Goal: Task Accomplishment & Management: Manage account settings

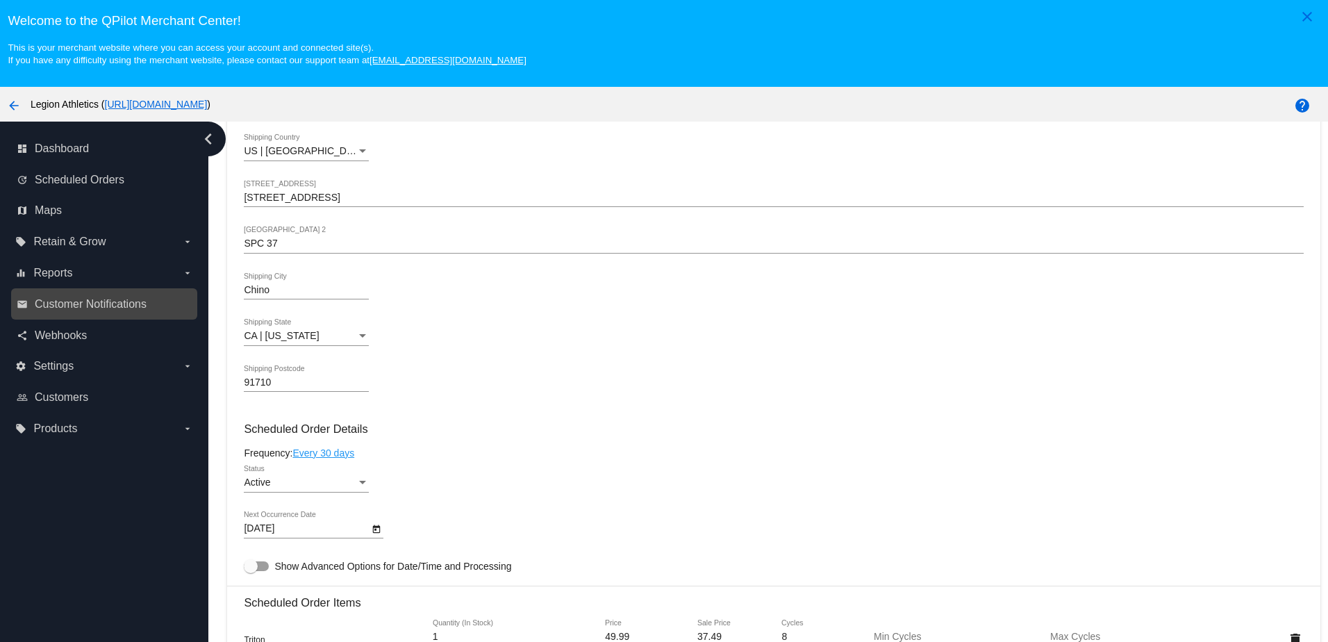
scroll to position [278, 0]
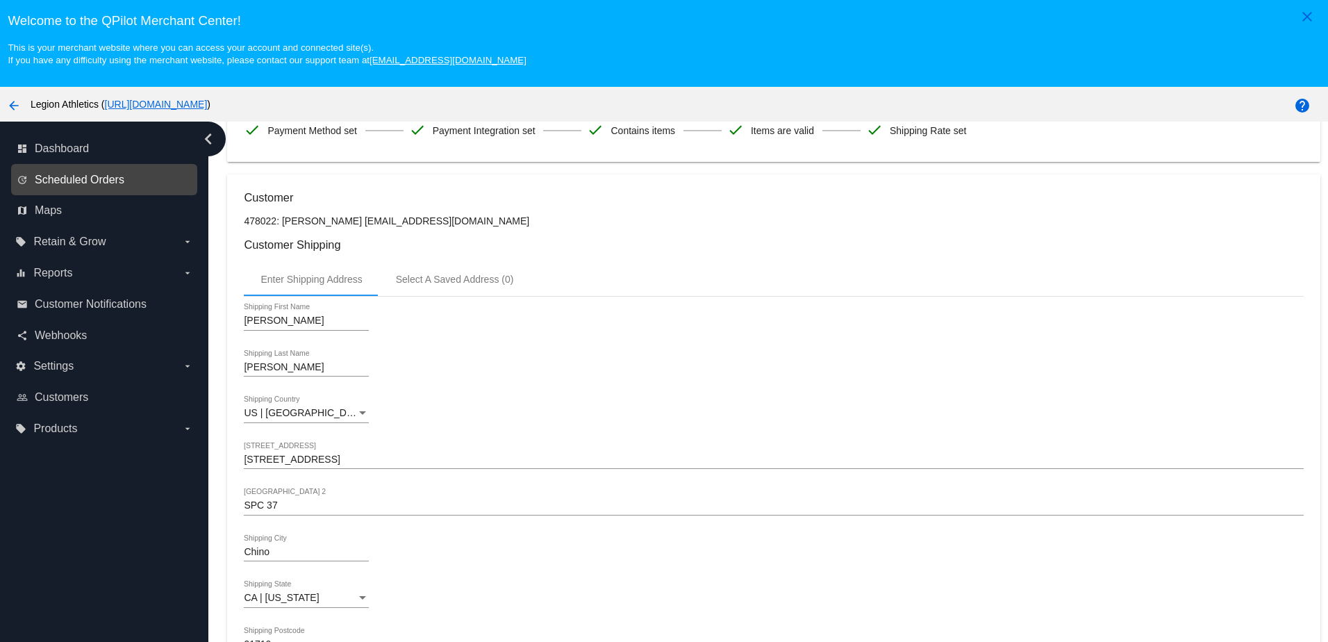
click at [58, 181] on span "Scheduled Orders" at bounding box center [80, 180] width 90 height 13
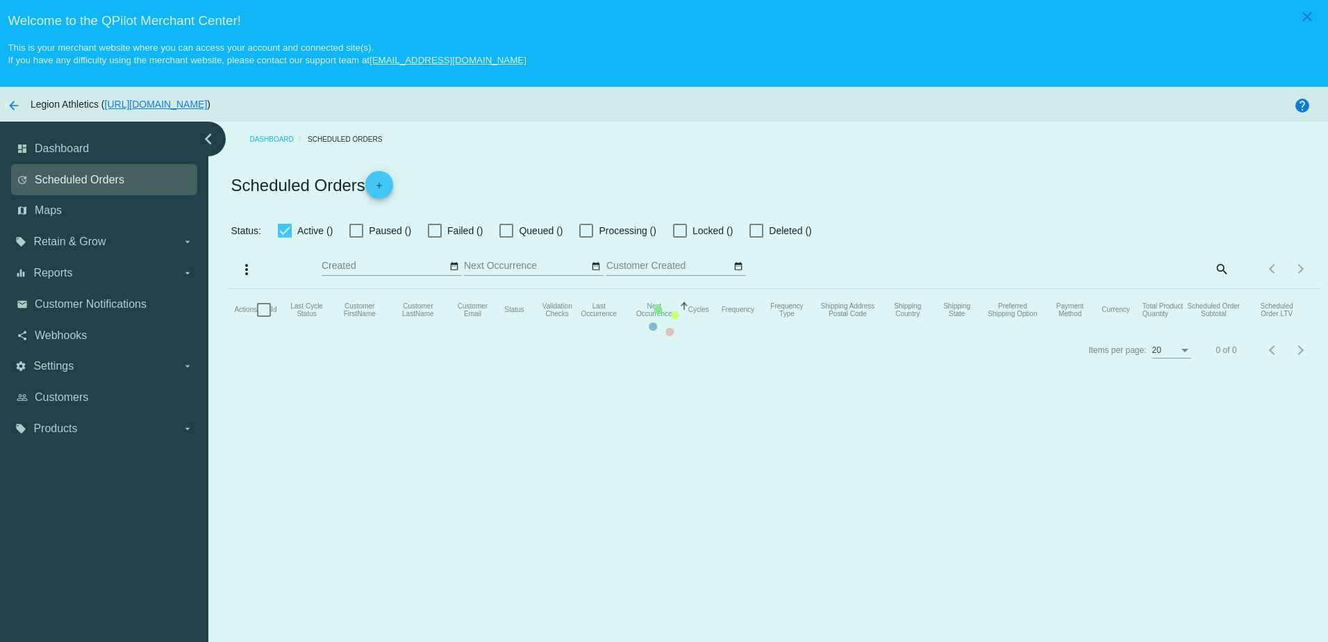
checkbox input "true"
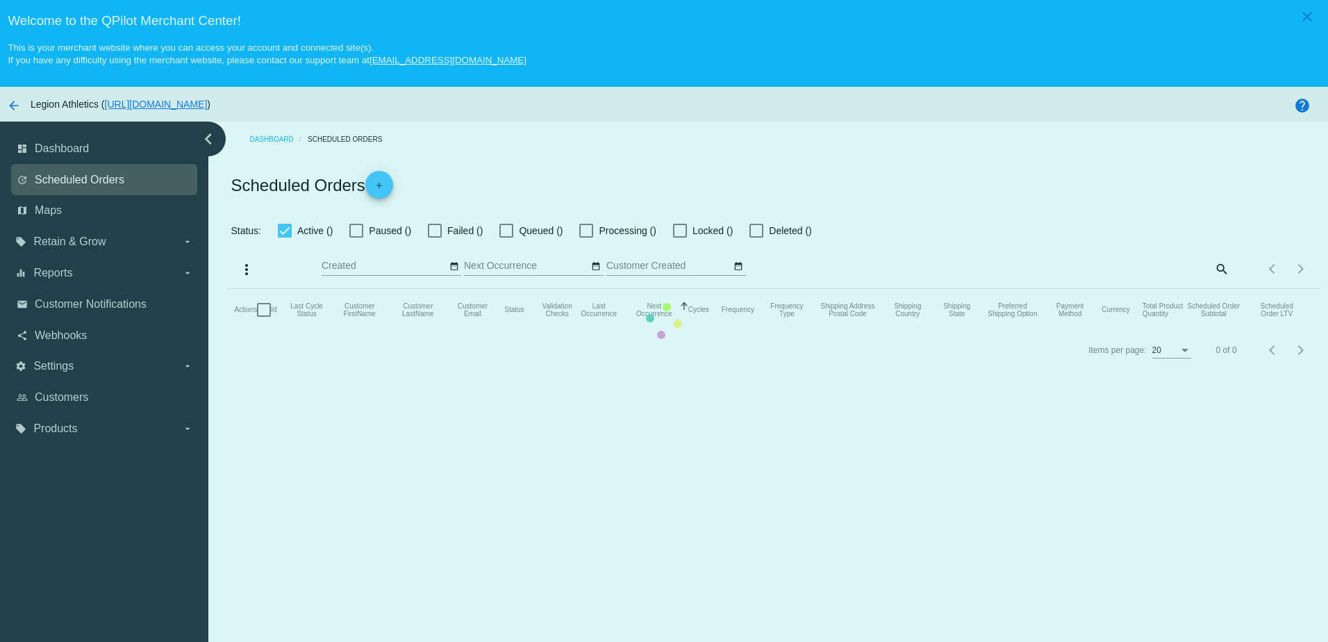
checkbox input "true"
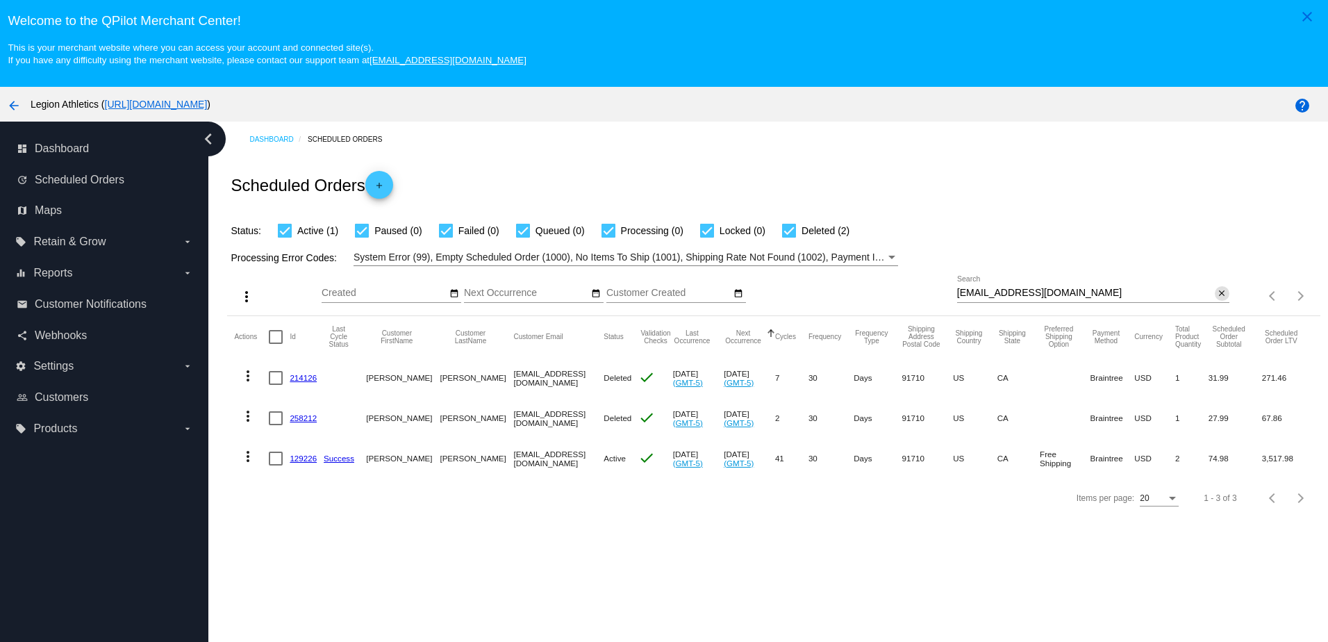
click at [1217, 296] on mat-icon "close" at bounding box center [1222, 293] width 10 height 11
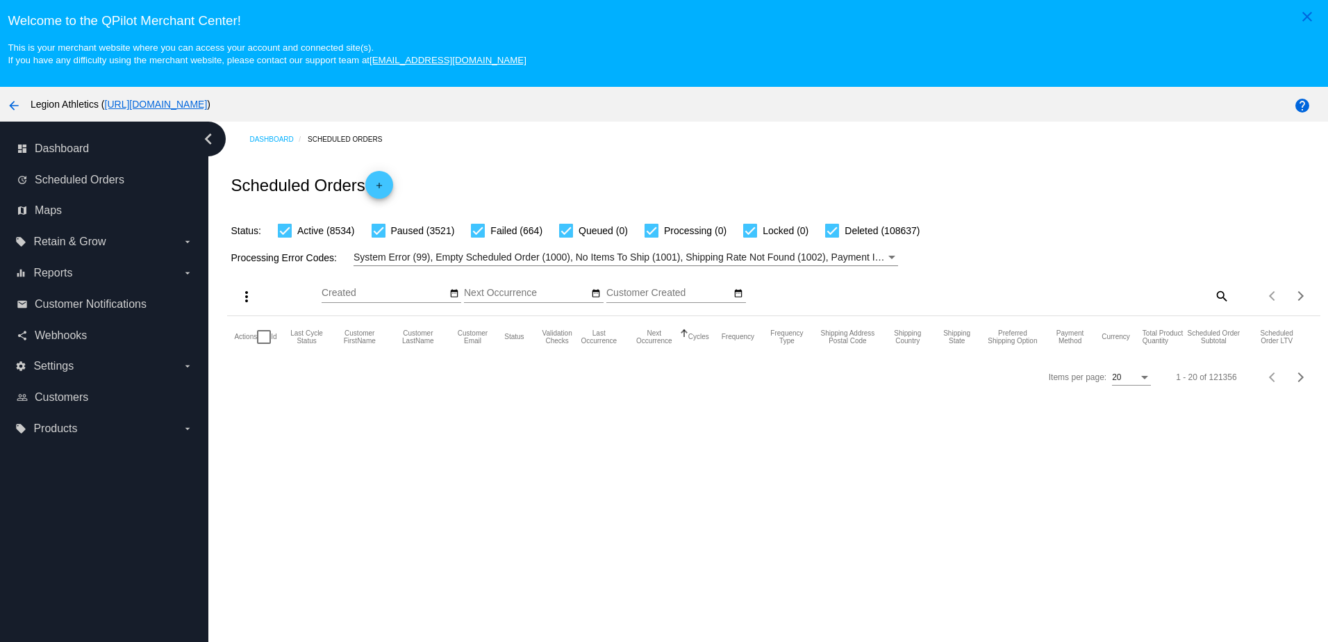
click at [1217, 298] on mat-icon "search" at bounding box center [1221, 296] width 17 height 22
click at [1110, 290] on div "Search" at bounding box center [1093, 289] width 272 height 27
paste input "[EMAIL_ADDRESS][DOMAIN_NAME]"
type input "[EMAIL_ADDRESS][DOMAIN_NAME]"
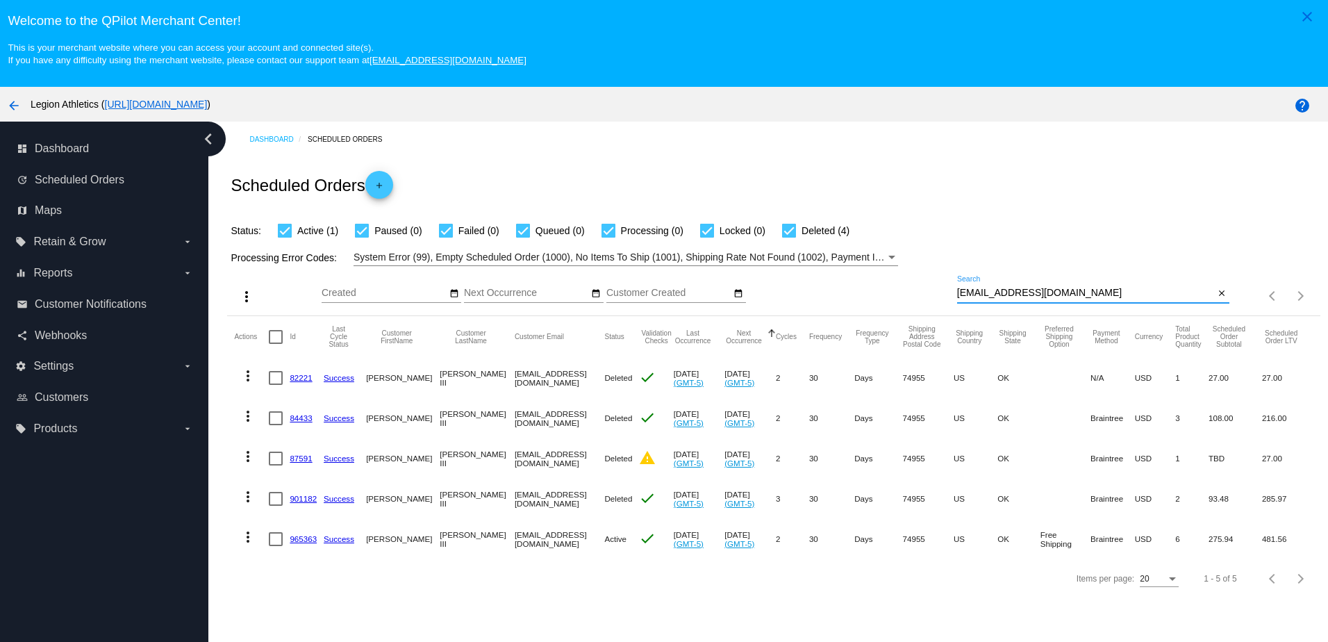
click at [295, 541] on link "965363" at bounding box center [303, 538] width 27 height 9
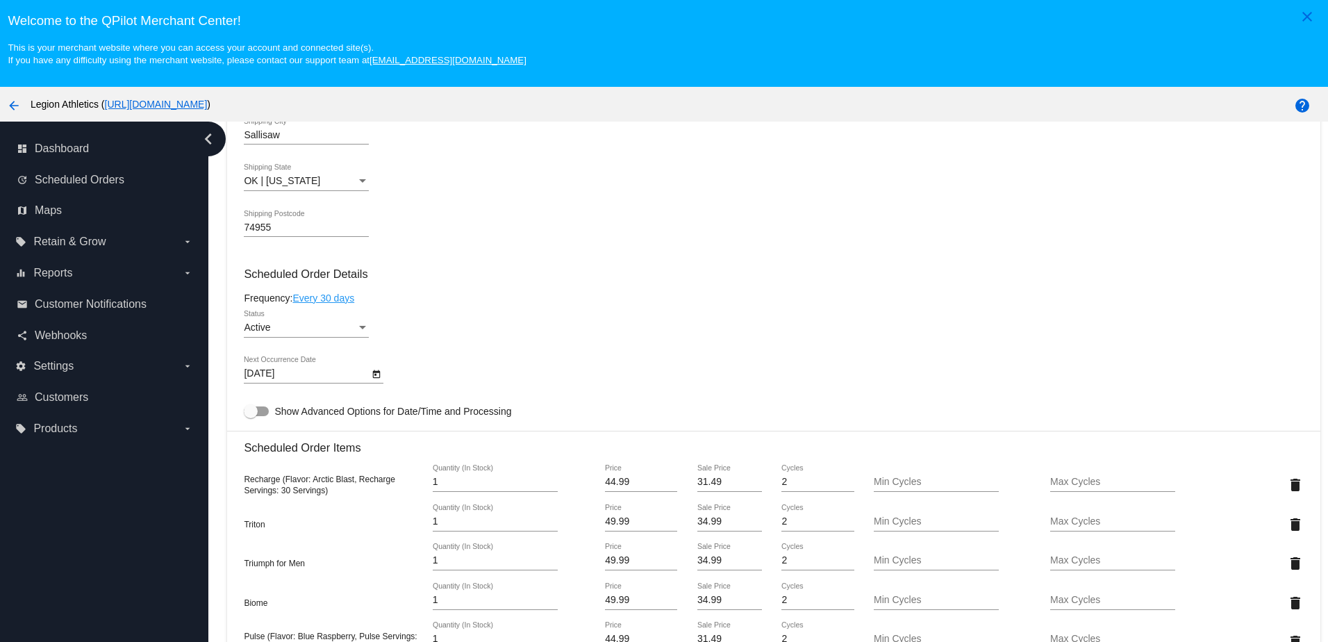
scroll to position [834, 0]
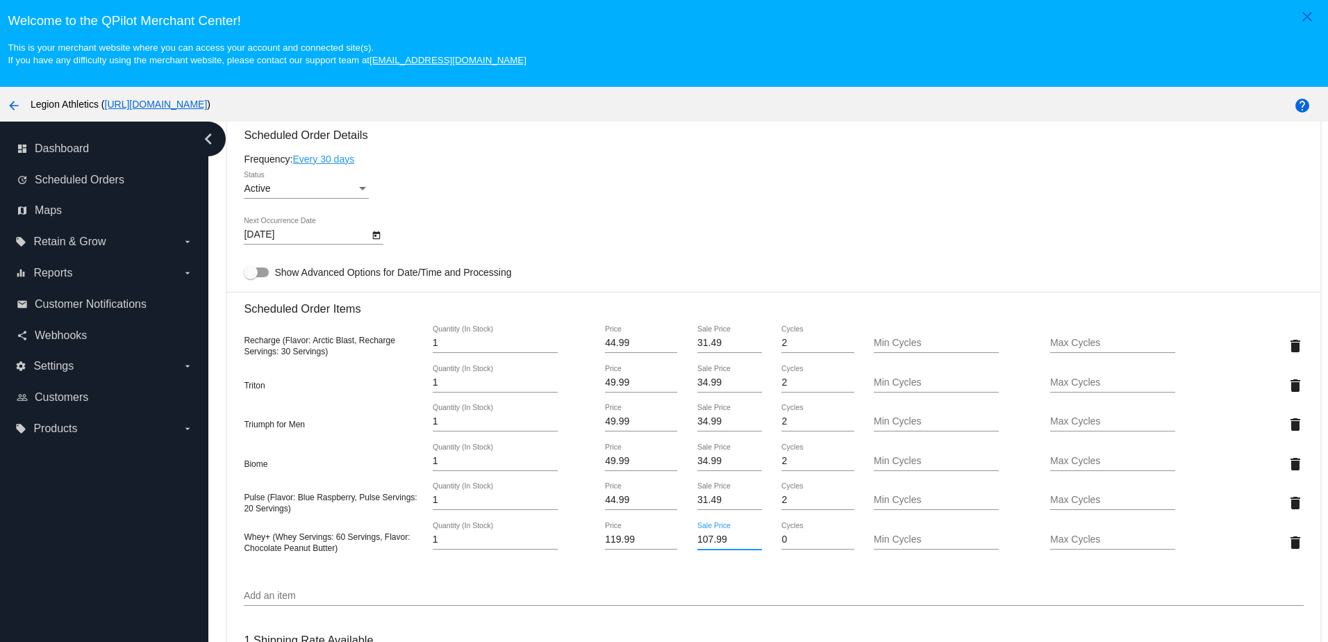
drag, startPoint x: 704, startPoint y: 549, endPoint x: 681, endPoint y: 549, distance: 22.9
click at [686, 549] on div "107.99 Sale Price" at bounding box center [730, 542] width 88 height 40
type input "83.99"
click at [777, 284] on mat-card "Customer 291899: [PERSON_NAME] III [EMAIL_ADDRESS][DOMAIN_NAME] Customer Shippi…" at bounding box center [773, 411] width 1093 height 1585
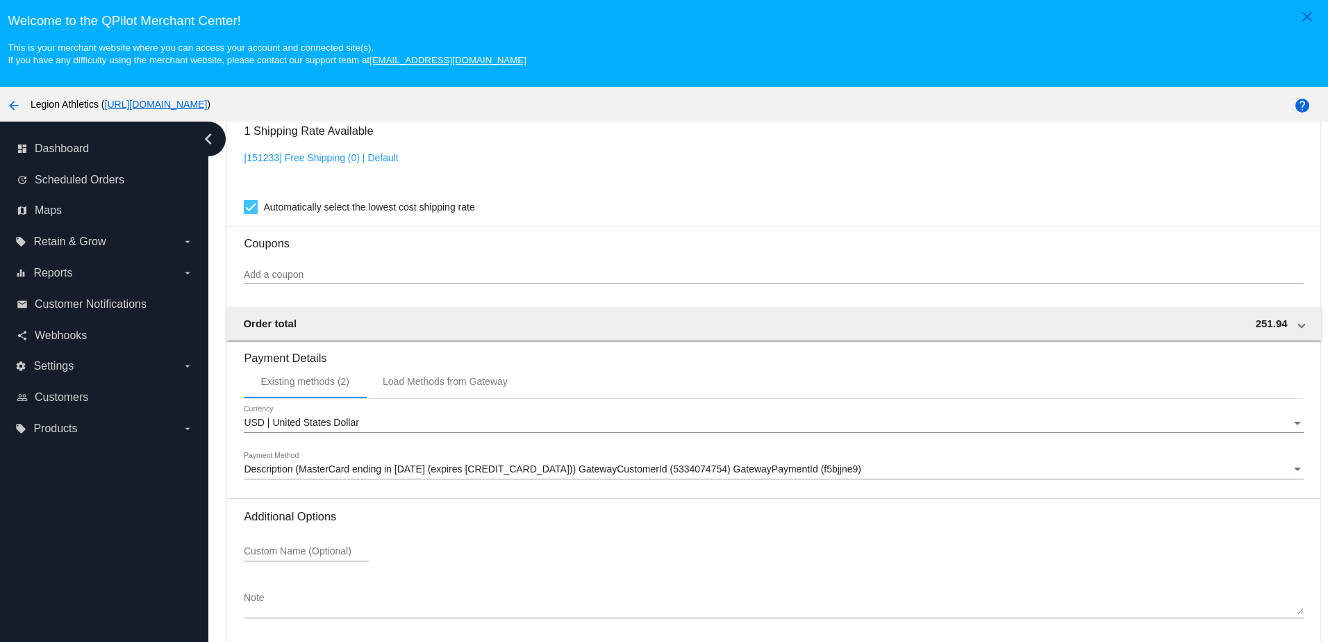
scroll to position [89, 0]
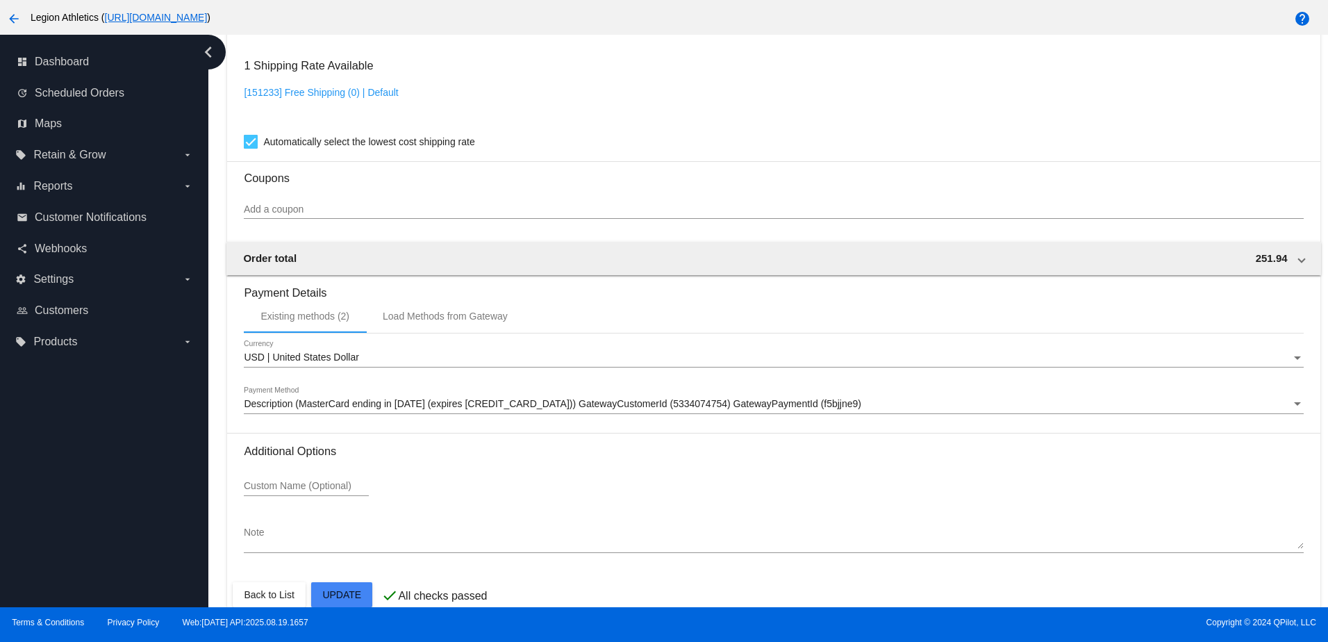
scroll to position [1354, 0]
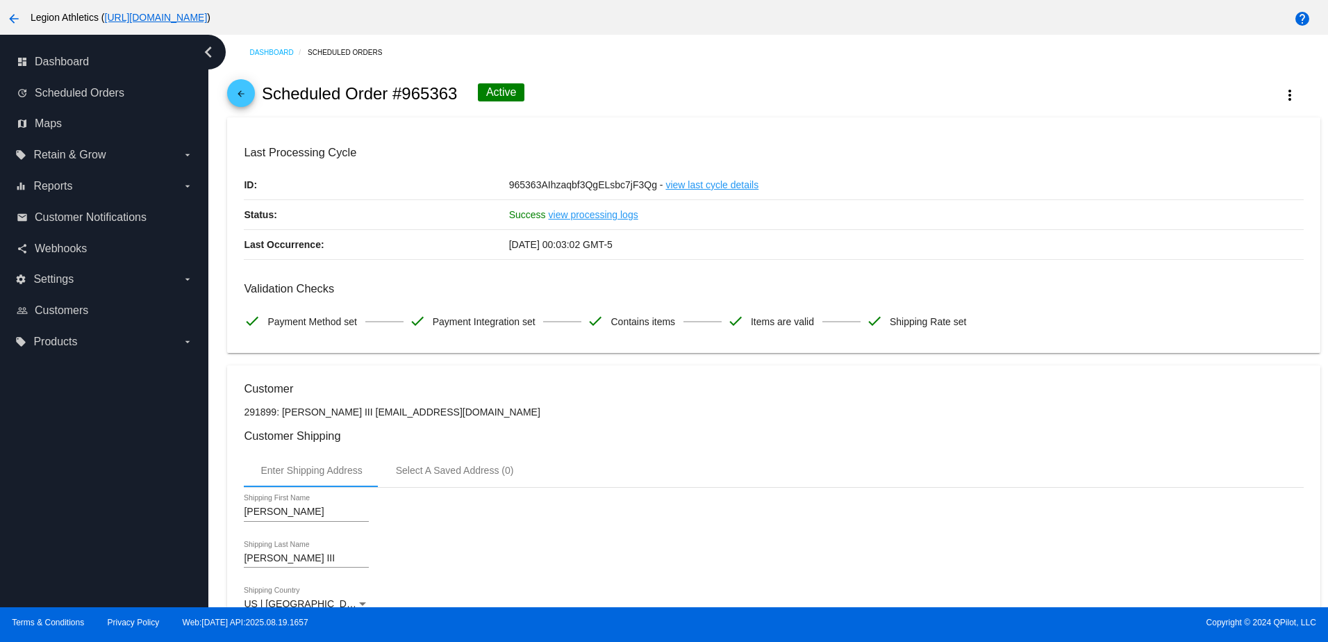
scroll to position [0, 0]
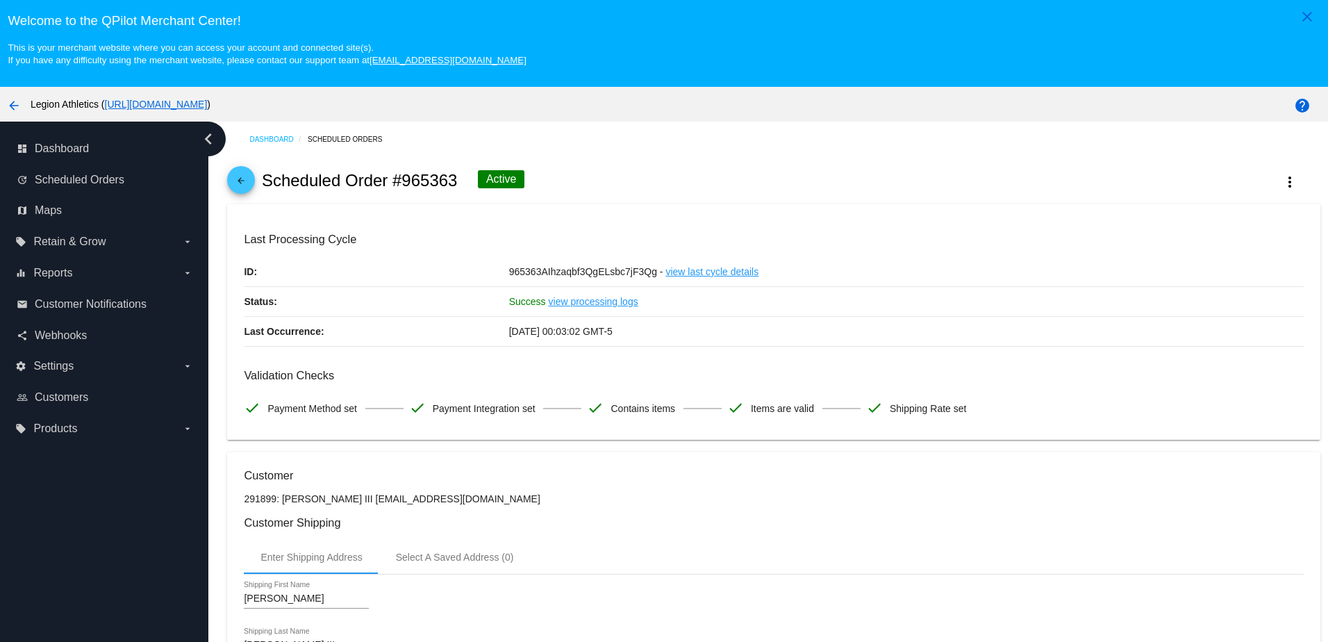
click at [240, 175] on span "arrow_back" at bounding box center [241, 183] width 17 height 34
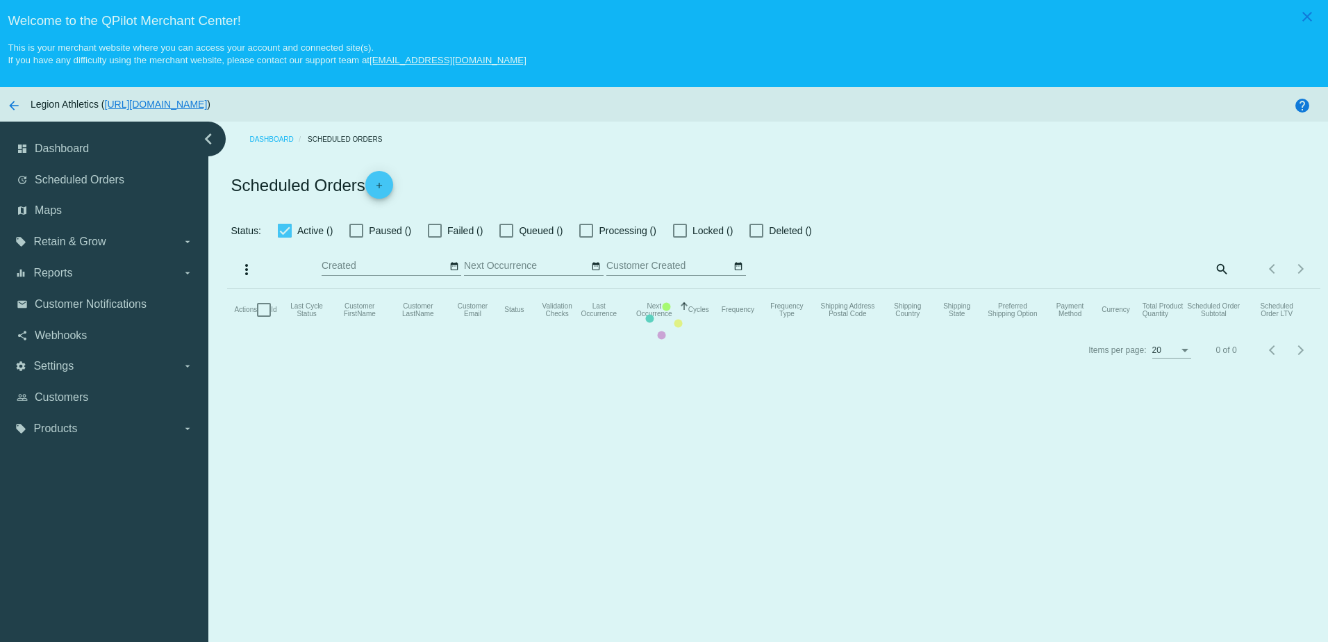
checkbox input "true"
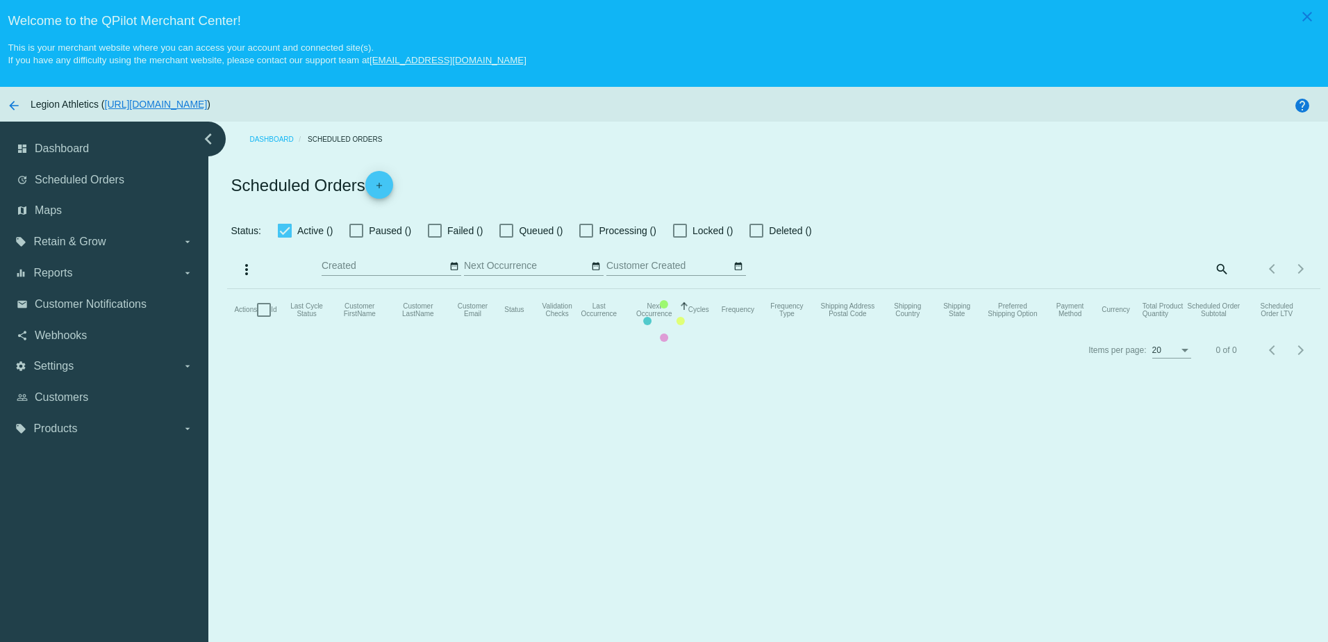
checkbox input "true"
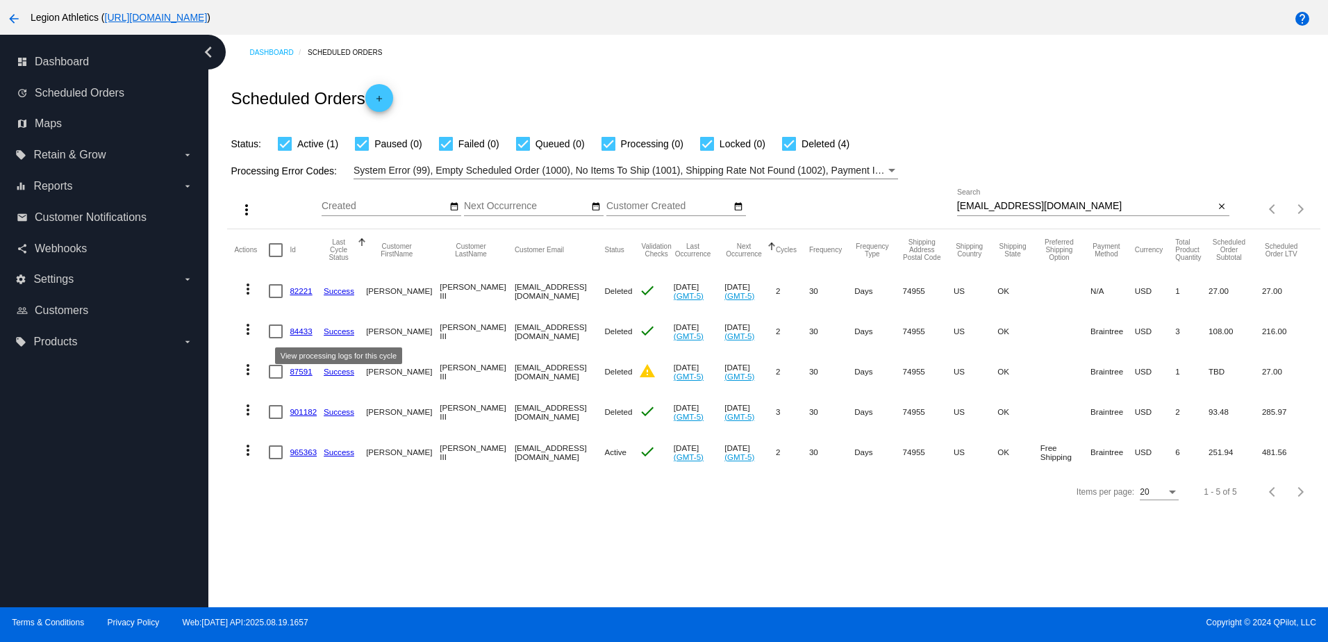
scroll to position [89, 0]
click at [304, 455] on link "965363" at bounding box center [303, 451] width 27 height 9
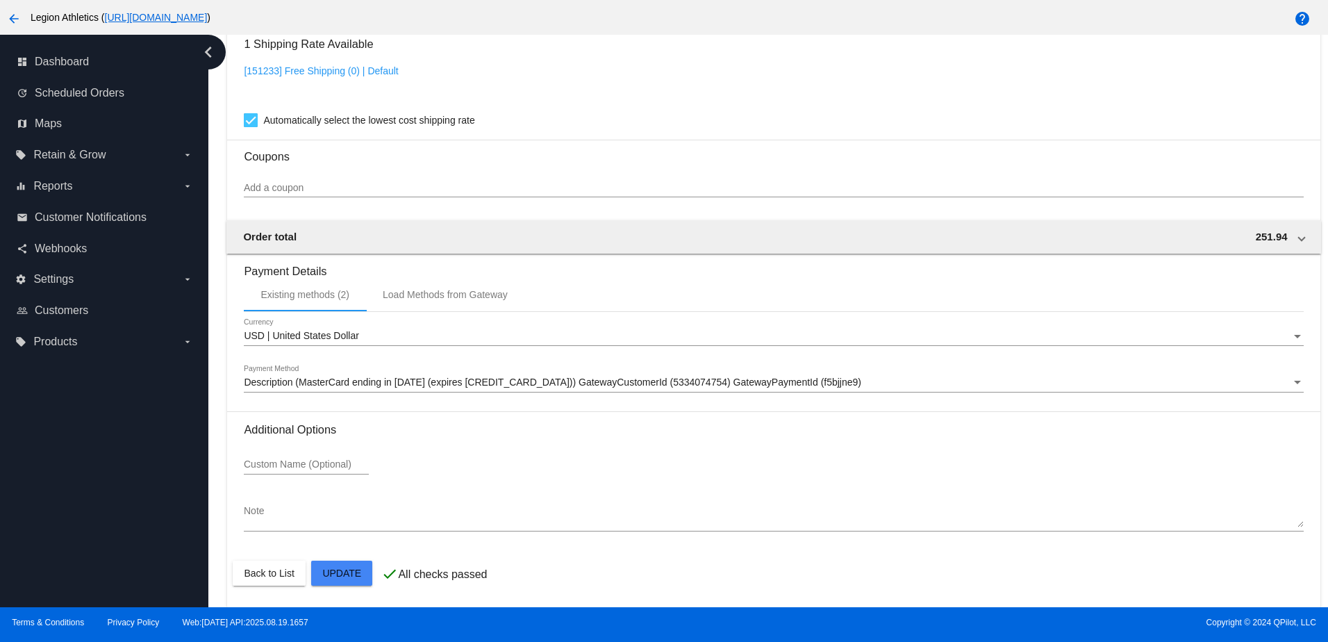
scroll to position [1007, 0]
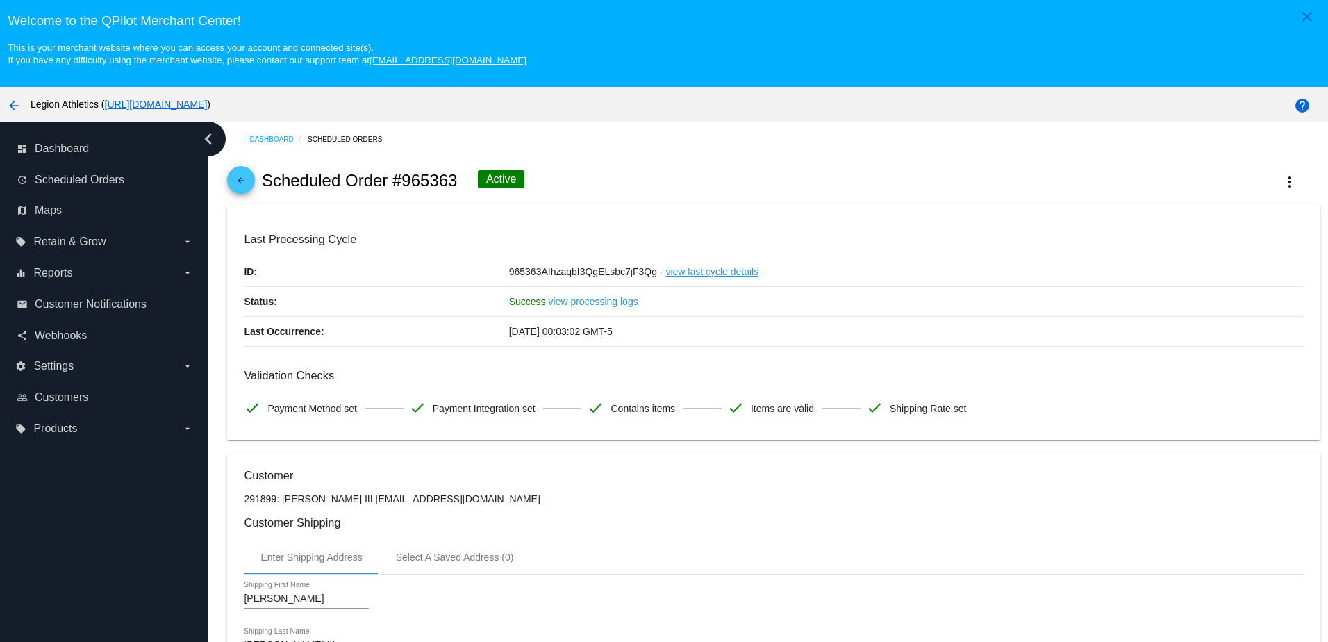
click at [251, 184] on link "arrow_back" at bounding box center [241, 180] width 28 height 28
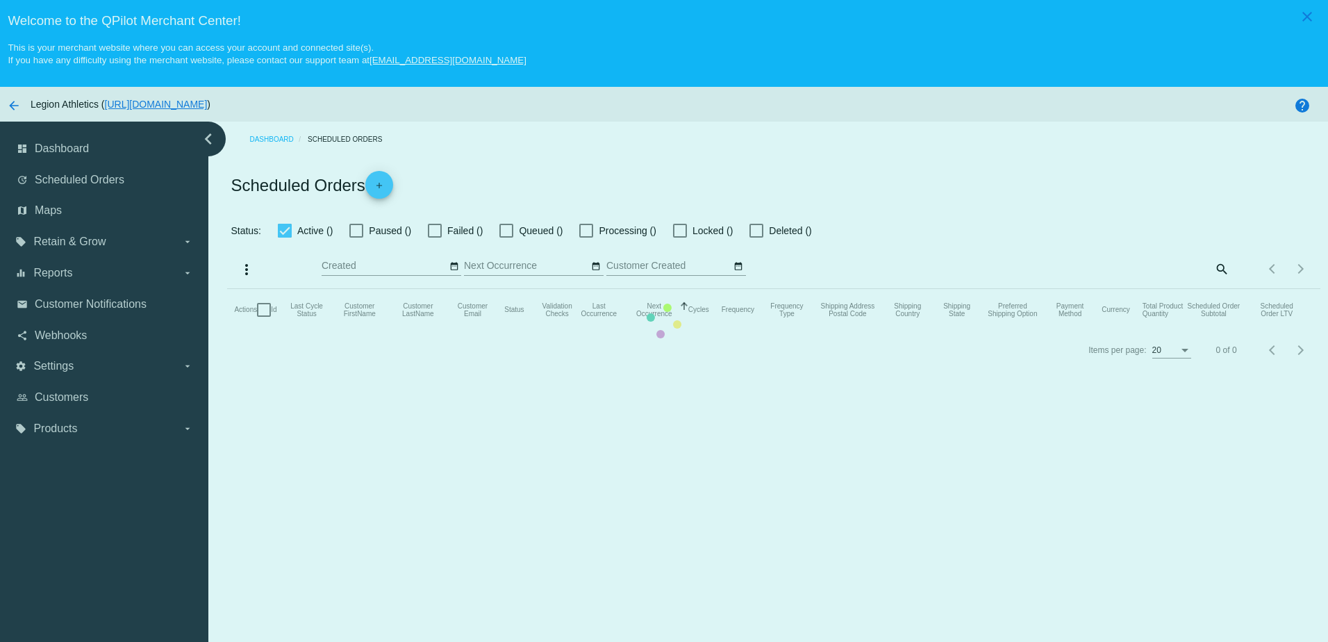
checkbox input "true"
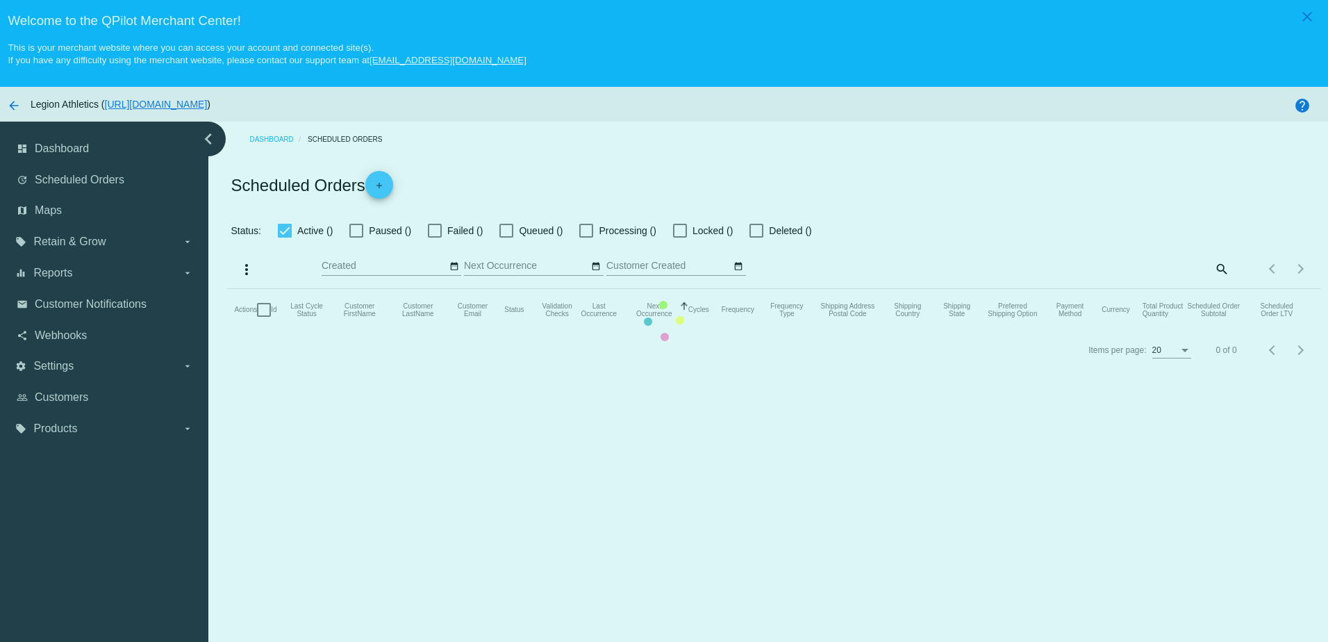
checkbox input "true"
